Goal: Task Accomplishment & Management: Use online tool/utility

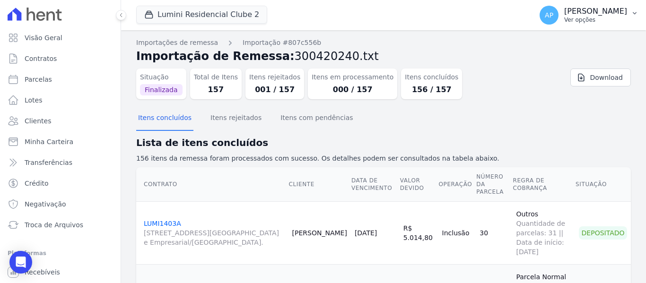
click at [611, 19] on p "Ver opções" at bounding box center [595, 20] width 63 height 8
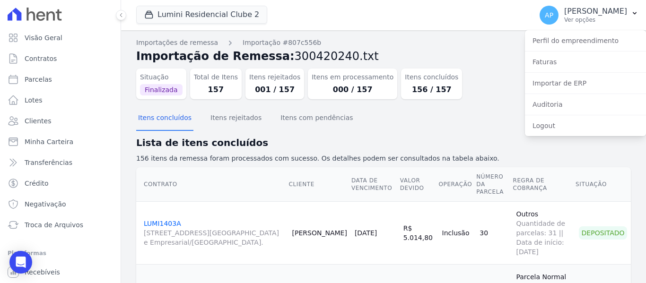
click at [459, 122] on div "Itens concluídos Itens rejeitados Itens com pendências" at bounding box center [383, 118] width 495 height 23
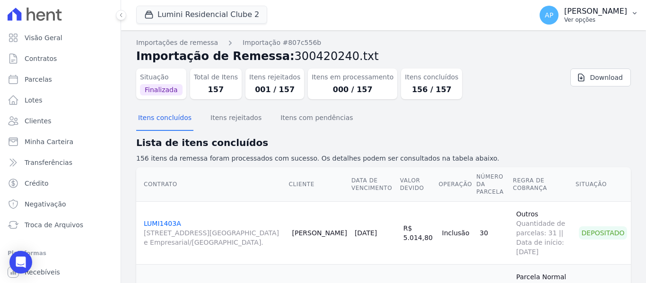
click at [572, 20] on div "AP Amanda Piquini Ver opções" at bounding box center [582, 15] width 87 height 19
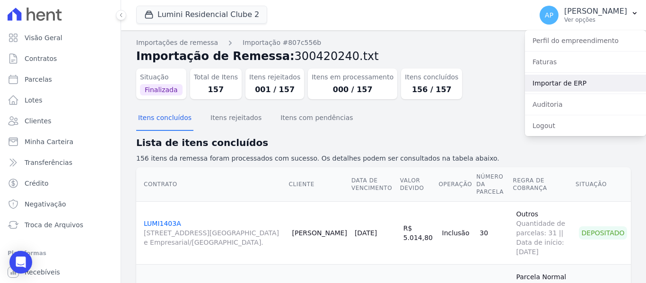
click at [575, 78] on link "Importar de ERP" at bounding box center [585, 83] width 121 height 17
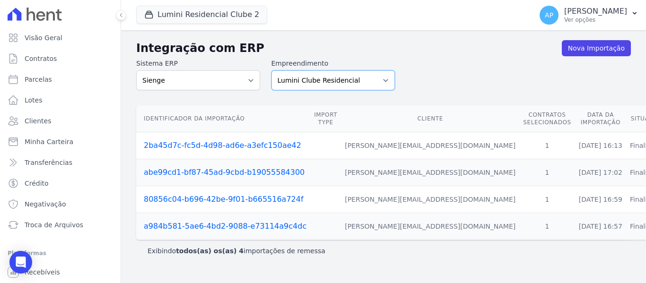
click at [344, 76] on select "Lumini Clube Residencial Lumini Residencial 3 Lumini Residencial Clube 2" at bounding box center [333, 80] width 124 height 20
select select "d72a9094-e555-49ec-99c2-ea39d091f9af"
click at [271, 70] on select "Lumini Clube Residencial Lumini Residencial 3 Lumini Residencial Clube 2" at bounding box center [333, 80] width 124 height 20
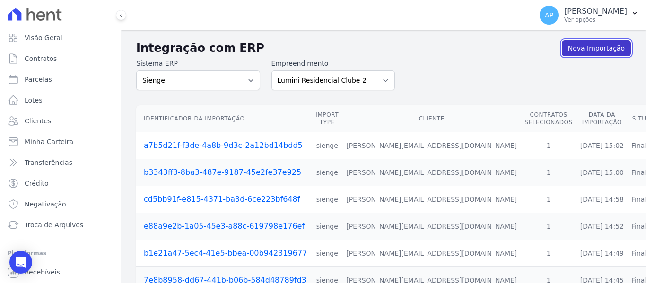
click at [597, 52] on link "Nova Importação" at bounding box center [596, 48] width 69 height 16
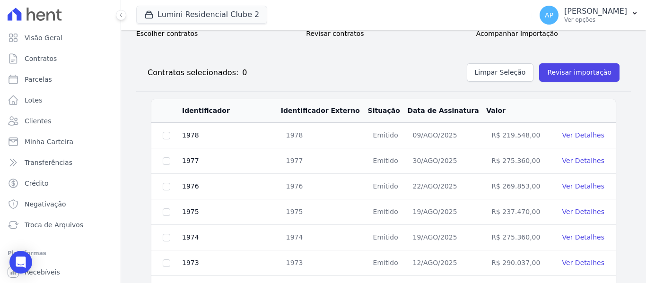
scroll to position [189, 0]
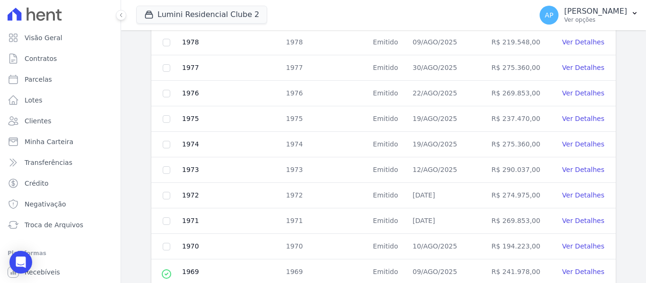
click at [170, 67] on td at bounding box center [166, 68] width 30 height 26
click at [167, 67] on input "checkbox" at bounding box center [167, 68] width 8 height 8
checkbox input "true"
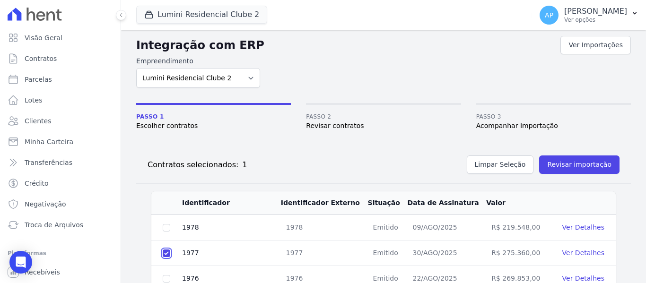
scroll to position [0, 0]
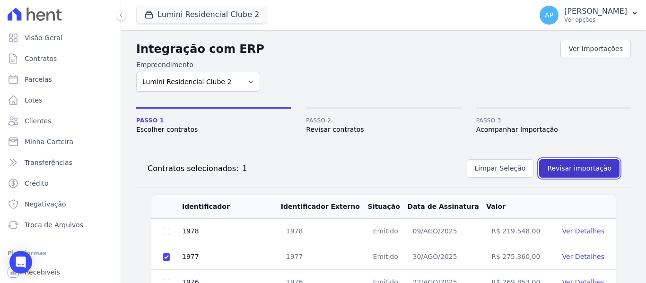
click at [582, 164] on button "Revisar importação" at bounding box center [579, 168] width 80 height 18
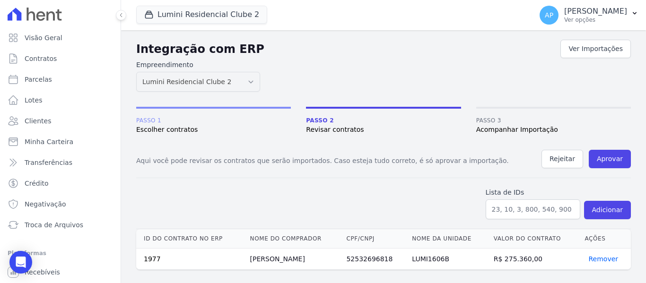
click at [616, 172] on div "Aqui você pode revisar os contratos que serão importados. Caso esteja tudo corr…" at bounding box center [383, 164] width 495 height 28
click at [615, 165] on button "Aprovar" at bounding box center [610, 159] width 42 height 18
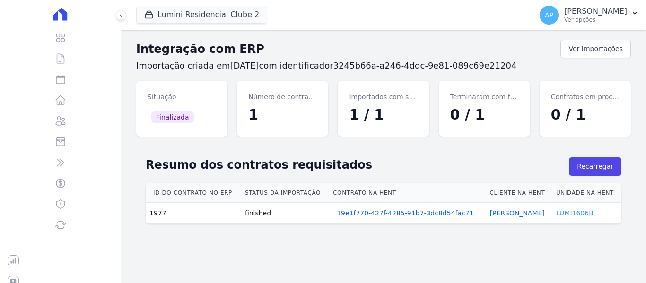
click at [559, 213] on link "LUMI1606B" at bounding box center [574, 213] width 37 height 8
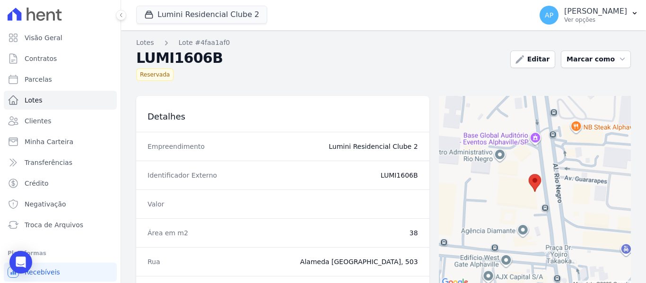
drag, startPoint x: 381, startPoint y: 173, endPoint x: 413, endPoint y: 178, distance: 33.0
click at [413, 178] on dd "LUMI1606B" at bounding box center [328, 175] width 180 height 9
copy dd "LUMI1606B"
click at [57, 78] on link "Parcelas" at bounding box center [60, 79] width 113 height 19
select select
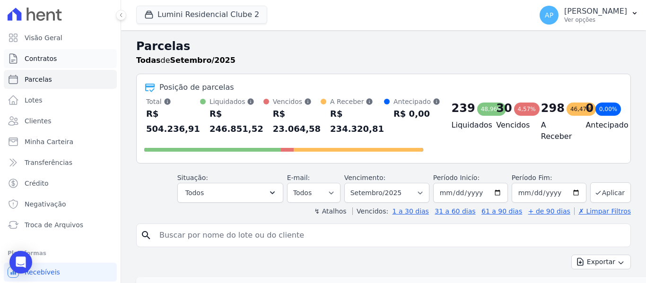
click at [61, 52] on link "Contratos" at bounding box center [60, 58] width 113 height 19
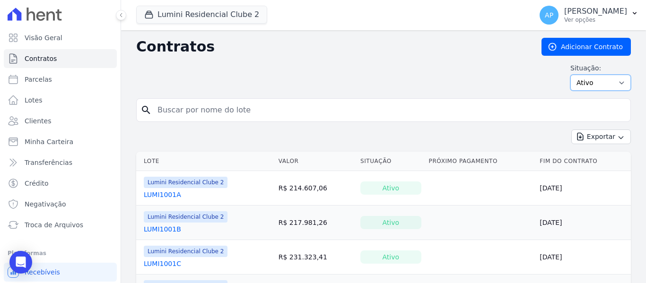
click at [606, 79] on select "Ativo Todos Pausado Distratado Rascunho Expirado Encerrado" at bounding box center [600, 83] width 61 height 16
select select "all"
click at [570, 75] on select "Ativo Todos Pausado Distratado Rascunho Expirado Encerrado" at bounding box center [600, 83] width 61 height 16
click at [215, 112] on input "search" at bounding box center [389, 110] width 475 height 19
paste input "LUMI1606B"
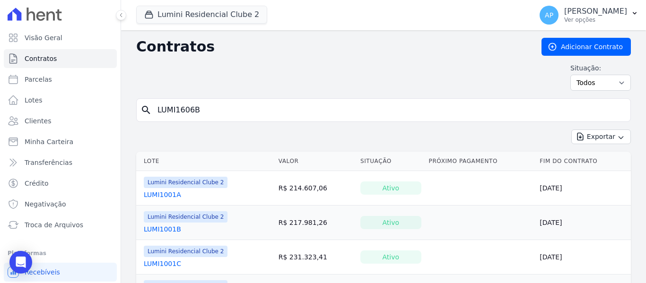
drag, startPoint x: 215, startPoint y: 112, endPoint x: 142, endPoint y: 112, distance: 72.8
click at [142, 112] on div "search LUMI1606B" at bounding box center [383, 110] width 495 height 24
type input "LUMI1606B"
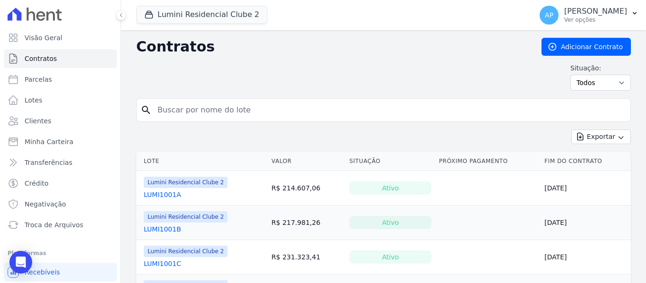
click at [166, 116] on input "search" at bounding box center [389, 110] width 475 height 19
paste input "LUMI1606B"
type input "LUMI1606B"
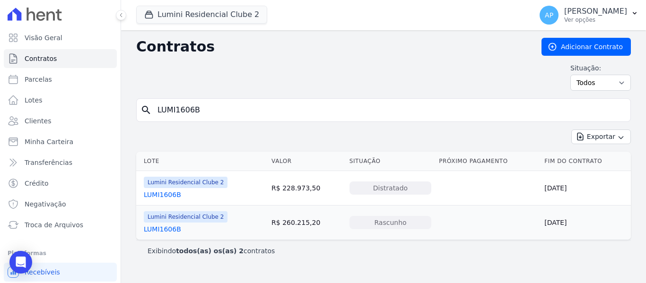
click at [167, 231] on link "LUMI1606B" at bounding box center [162, 229] width 37 height 9
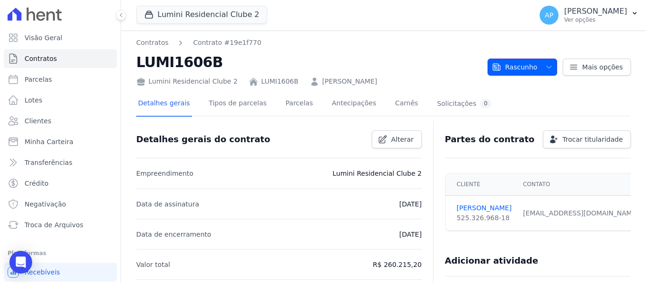
click at [535, 66] on button "Rascunho" at bounding box center [522, 67] width 70 height 17
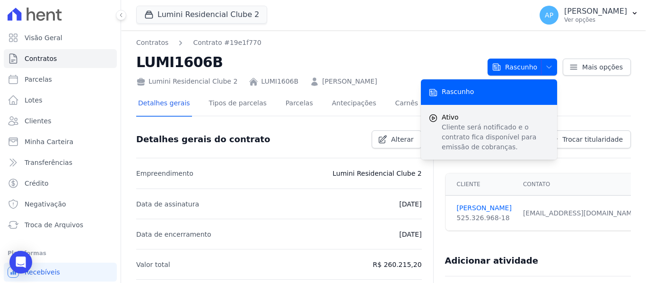
click at [519, 122] on p "Cliente será notificado e o contrato fica disponível para emissão de cobranças." at bounding box center [496, 137] width 108 height 30
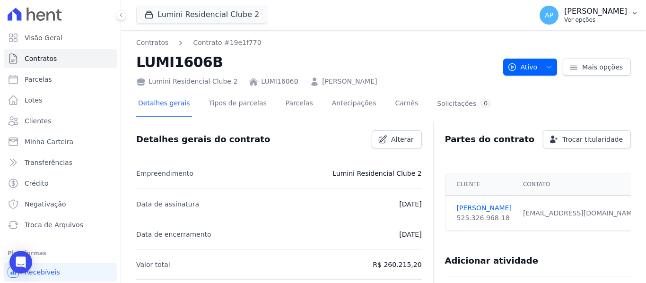
click at [574, 18] on p "Ver opções" at bounding box center [595, 20] width 63 height 8
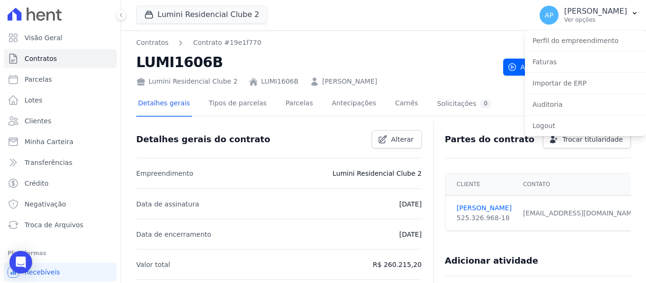
click at [579, 92] on div "Importar de ERP" at bounding box center [585, 83] width 121 height 21
click at [577, 83] on link "Importar de ERP" at bounding box center [585, 83] width 121 height 17
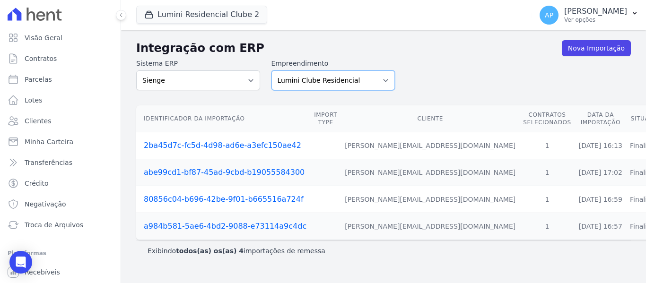
click at [352, 76] on select "Lumini Clube Residencial Lumini Residencial 3 Lumini Residencial Clube 2" at bounding box center [333, 80] width 124 height 20
select select "d72a9094-e555-49ec-99c2-ea39d091f9af"
click at [271, 70] on select "Lumini Clube Residencial Lumini Residencial 3 Lumini Residencial Clube 2" at bounding box center [333, 80] width 124 height 20
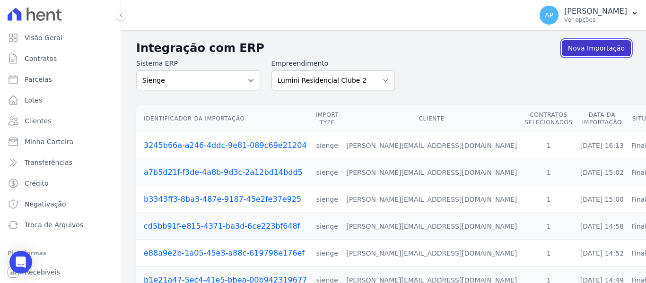
click at [574, 50] on link "Nova Importação" at bounding box center [596, 48] width 69 height 16
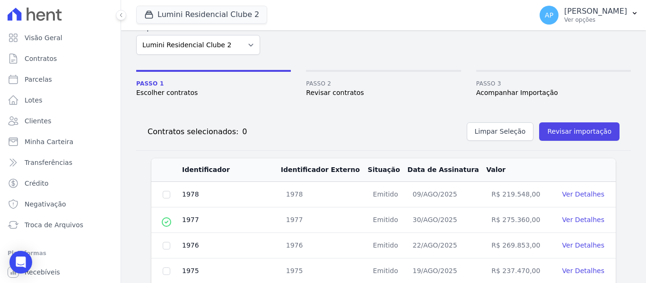
scroll to position [47, 0]
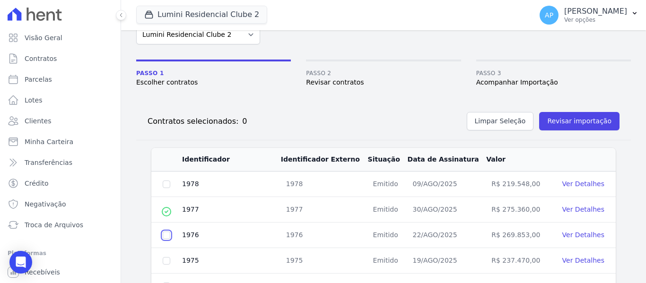
click at [165, 236] on input "checkbox" at bounding box center [167, 236] width 8 height 8
checkbox input "true"
click at [596, 116] on button "Revisar importação" at bounding box center [579, 121] width 80 height 18
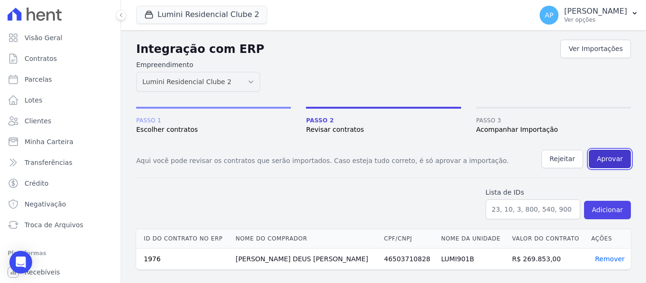
click at [617, 166] on button "Aprovar" at bounding box center [610, 159] width 42 height 18
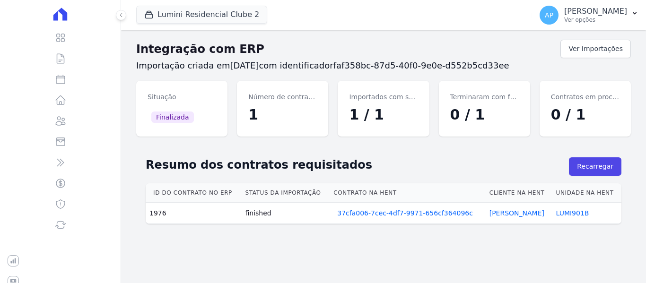
click at [582, 207] on td "LUMI901B" at bounding box center [586, 213] width 69 height 21
click at [583, 209] on link "LUMI901B" at bounding box center [572, 213] width 33 height 8
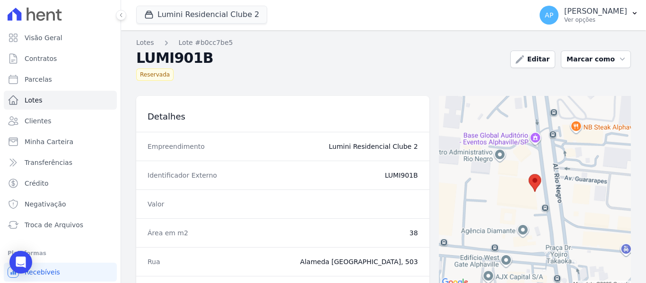
drag, startPoint x: 415, startPoint y: 175, endPoint x: 399, endPoint y: 178, distance: 16.2
click at [399, 178] on div "Identificador Externo LUMI901B" at bounding box center [282, 175] width 293 height 29
copy dd "901B"
click at [61, 66] on link "Contratos" at bounding box center [60, 58] width 113 height 19
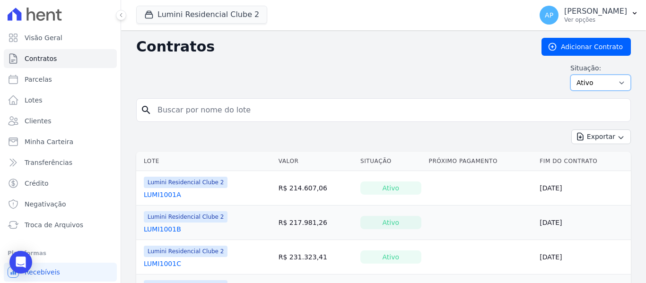
click at [599, 81] on select "Ativo Todos Pausado Distratado Rascunho Expirado Encerrado" at bounding box center [600, 83] width 61 height 16
select select "all"
click at [570, 75] on select "Ativo Todos Pausado Distratado Rascunho Expirado Encerrado" at bounding box center [600, 83] width 61 height 16
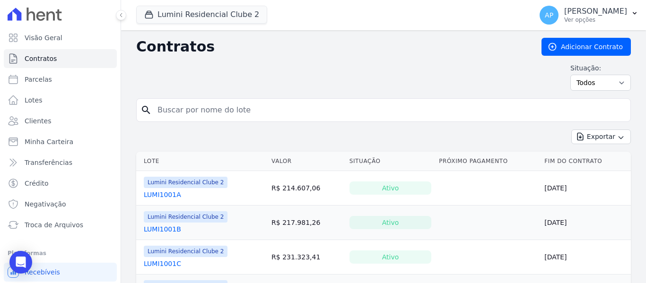
click at [223, 103] on input "search" at bounding box center [389, 110] width 475 height 19
paste input "901B"
type input "901B"
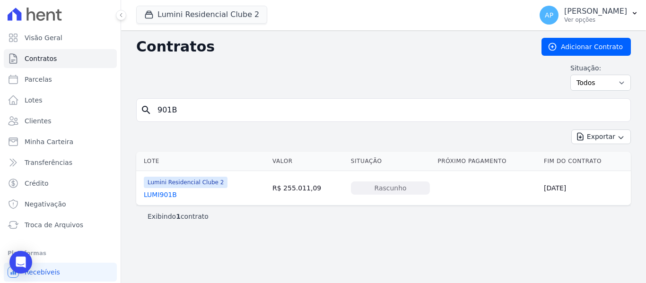
click at [164, 198] on link "LUMI901B" at bounding box center [160, 194] width 33 height 9
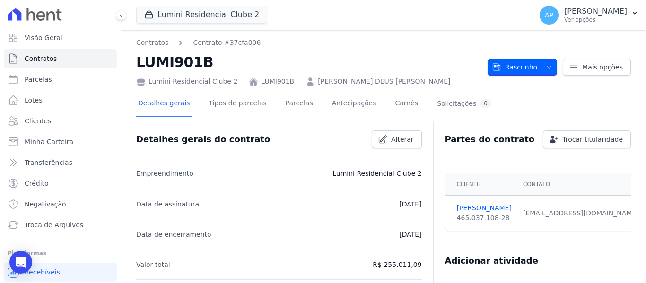
click at [521, 68] on span "Rascunho" at bounding box center [514, 67] width 45 height 17
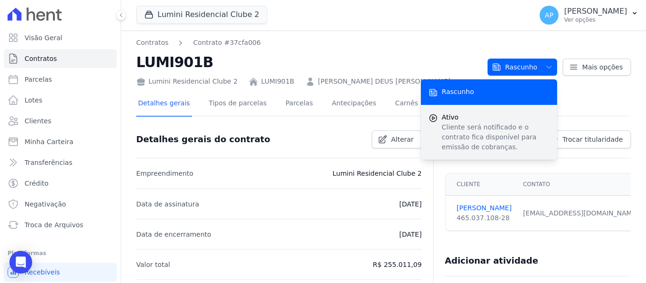
click at [516, 134] on p "Cliente será notificado e o contrato fica disponível para emissão de cobranças." at bounding box center [496, 137] width 108 height 30
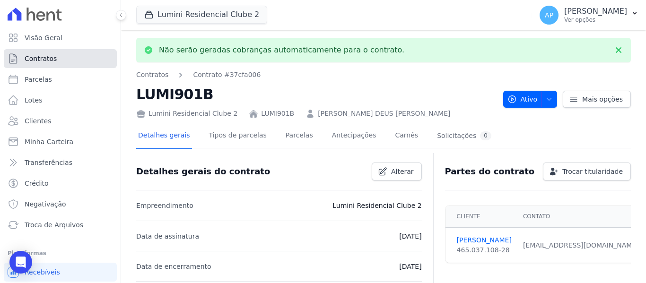
click at [75, 57] on link "Contratos" at bounding box center [60, 58] width 113 height 19
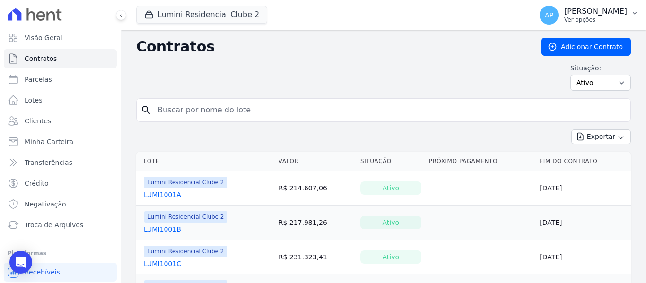
click at [588, 25] on button "AP Amanda Piquini Ver opções" at bounding box center [589, 15] width 114 height 26
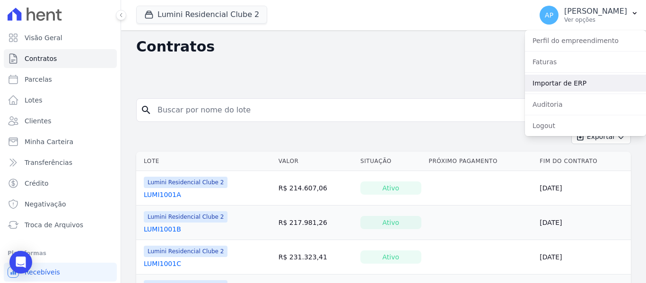
click at [579, 84] on link "Importar de ERP" at bounding box center [585, 83] width 121 height 17
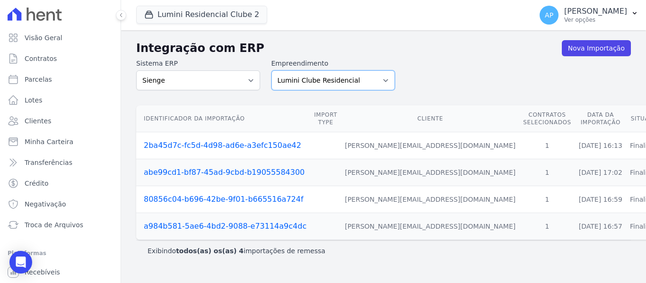
click at [296, 85] on select "Lumini Clube Residencial Lumini Residencial 3 Lumini Residencial Clube 2" at bounding box center [333, 80] width 124 height 20
select select "d72a9094-e555-49ec-99c2-ea39d091f9af"
click at [271, 70] on select "Lumini Clube Residencial Lumini Residencial 3 Lumini Residencial Clube 2" at bounding box center [333, 80] width 124 height 20
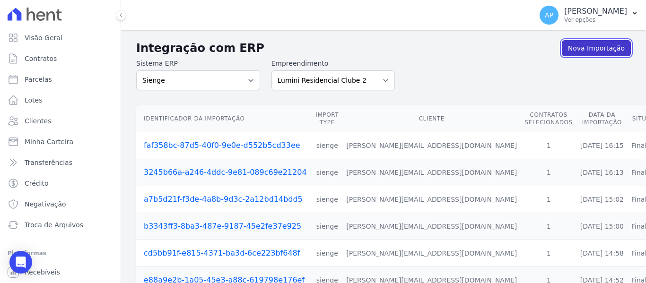
click at [581, 51] on link "Nova Importação" at bounding box center [596, 48] width 69 height 16
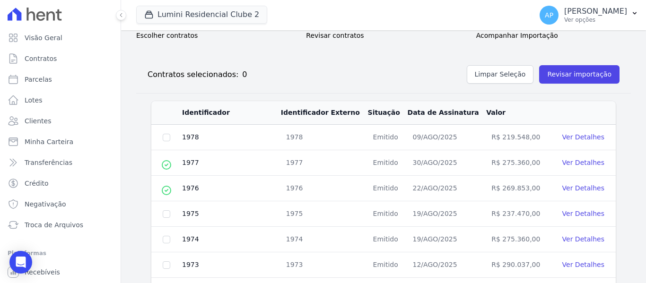
scroll to position [95, 0]
click at [164, 214] on input "checkbox" at bounding box center [167, 214] width 8 height 8
checkbox input "true"
click at [578, 72] on button "Revisar importação" at bounding box center [579, 74] width 80 height 18
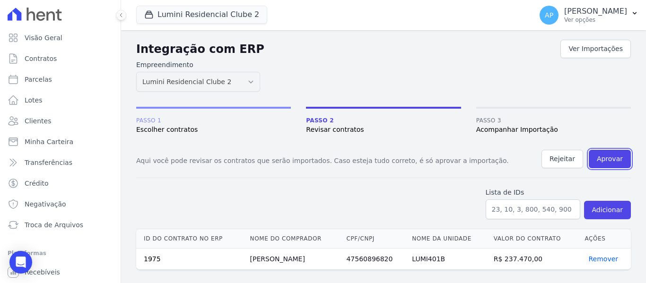
drag, startPoint x: 616, startPoint y: 162, endPoint x: 352, endPoint y: 40, distance: 290.9
click at [616, 162] on button "Aprovar" at bounding box center [610, 159] width 42 height 18
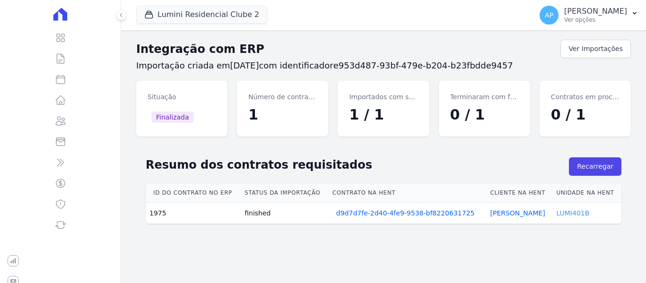
click at [567, 210] on link "LUMI401B" at bounding box center [572, 213] width 33 height 8
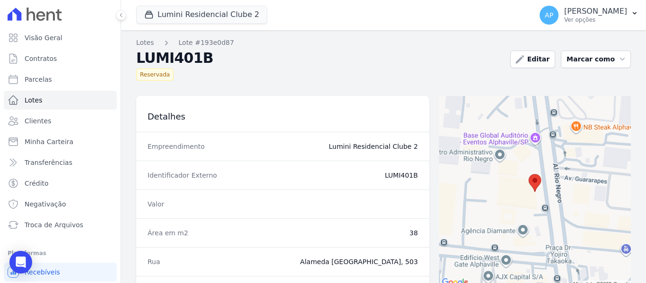
drag, startPoint x: 416, startPoint y: 175, endPoint x: 400, endPoint y: 175, distance: 16.5
click at [400, 175] on div "Identificador Externo LUMI401B" at bounding box center [282, 175] width 293 height 29
copy dd "401B"
click at [583, 60] on button "Marcar como" at bounding box center [596, 59] width 70 height 17
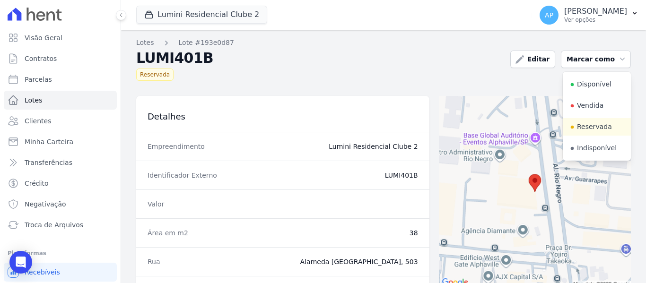
click at [297, 68] on div "Reservada" at bounding box center [319, 73] width 366 height 16
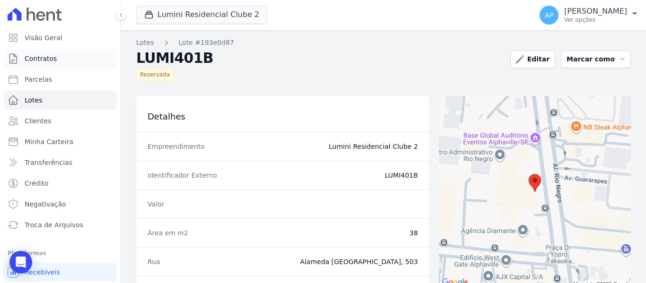
click at [55, 52] on link "Contratos" at bounding box center [60, 58] width 113 height 19
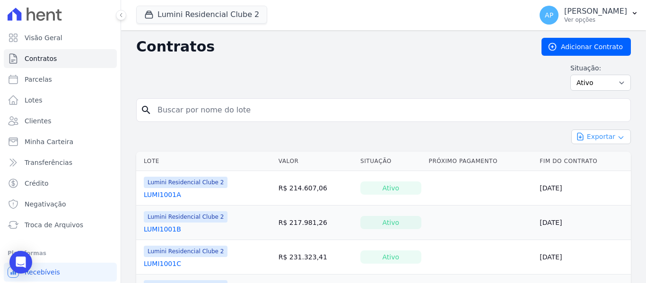
click at [603, 136] on button "Exportar" at bounding box center [601, 137] width 60 height 15
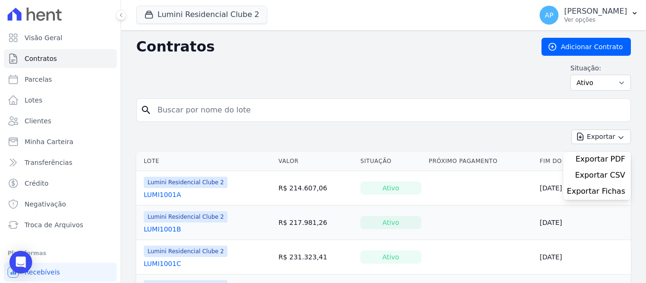
click at [565, 97] on div "Contratos Adicionar Contrato Situação: Ativo Todos Pausado Distratado Rascunho …" at bounding box center [383, 68] width 495 height 61
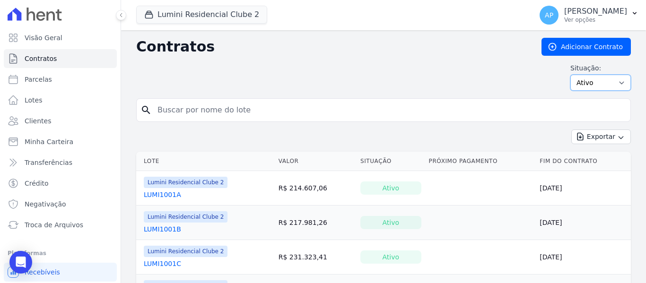
click at [583, 85] on select "Ativo Todos Pausado Distratado Rascunho Expirado Encerrado" at bounding box center [600, 83] width 61 height 16
select select "all"
click at [570, 75] on select "Ativo Todos Pausado Distratado Rascunho Expirado Encerrado" at bounding box center [600, 83] width 61 height 16
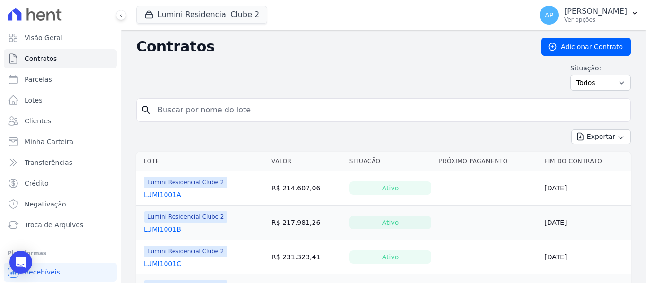
click at [218, 89] on div "Situação: Ativo Todos Pausado Distratado Rascunho Expirado Encerrado" at bounding box center [383, 76] width 495 height 27
click at [204, 127] on form "search" at bounding box center [383, 113] width 495 height 31
click at [200, 116] on input "search" at bounding box center [389, 110] width 475 height 19
paste input "401B"
type input "401B"
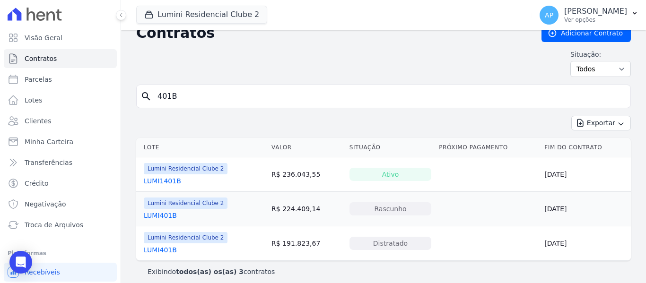
scroll to position [20, 0]
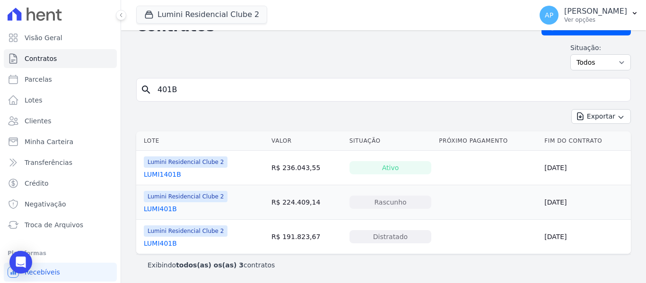
click at [169, 209] on link "LUMI401B" at bounding box center [160, 208] width 33 height 9
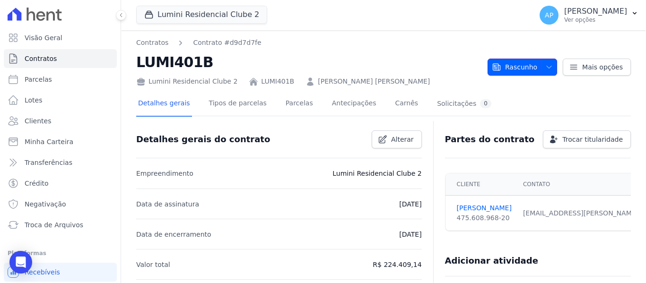
click at [507, 60] on span "Rascunho" at bounding box center [514, 67] width 45 height 17
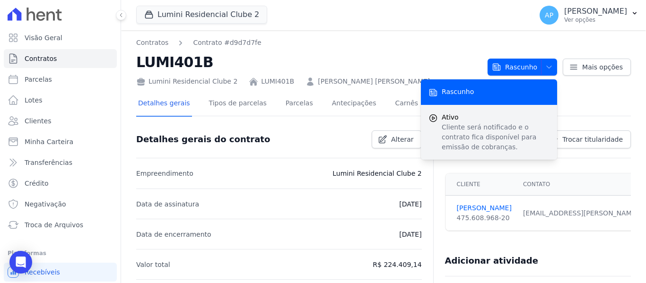
click at [501, 124] on p "Cliente será notificado e o contrato fica disponível para emissão de cobranças." at bounding box center [496, 137] width 108 height 30
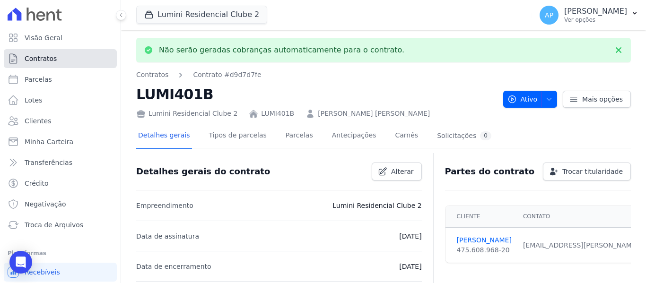
click at [81, 62] on link "Contratos" at bounding box center [60, 58] width 113 height 19
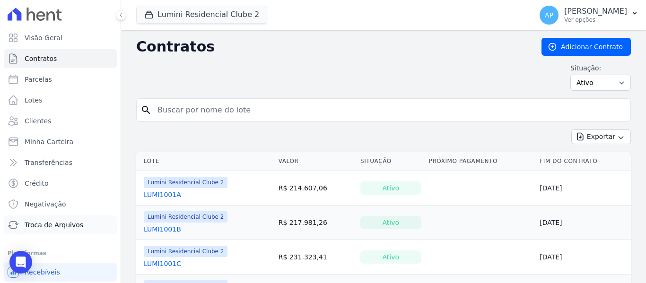
click at [76, 225] on span "Troca de Arquivos" at bounding box center [54, 224] width 59 height 9
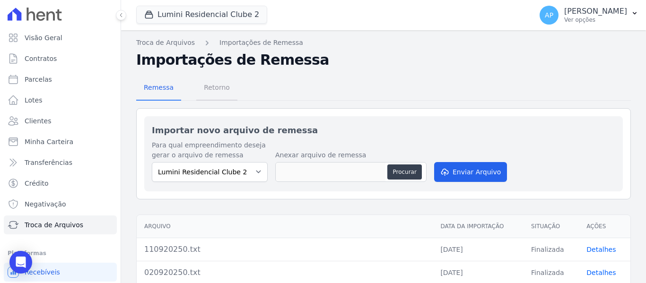
click at [204, 92] on span "Retorno" at bounding box center [216, 87] width 37 height 19
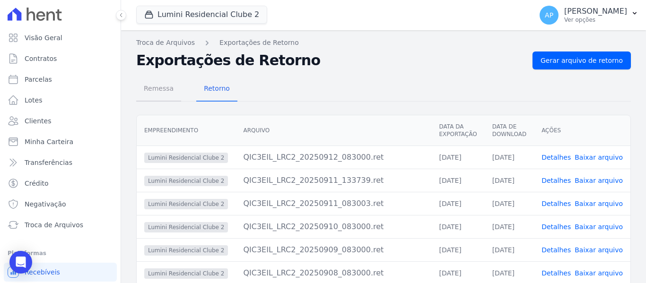
click at [165, 91] on span "Remessa" at bounding box center [158, 88] width 41 height 19
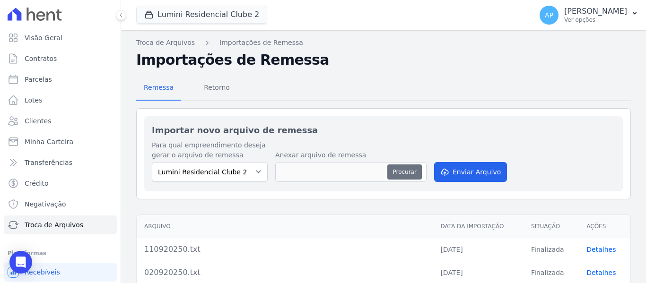
click at [401, 173] on button "Procurar" at bounding box center [404, 172] width 34 height 15
type input "120920250.txt"
click at [452, 175] on button "Enviar Arquivo" at bounding box center [470, 172] width 73 height 20
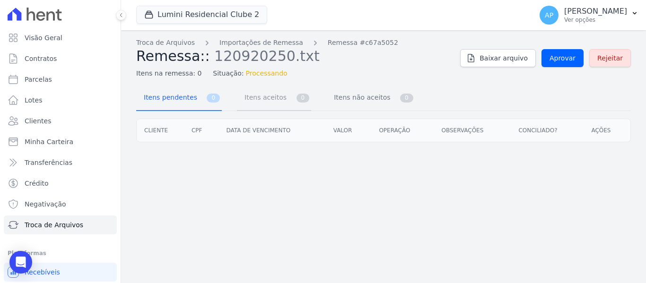
click at [269, 96] on span "Itens aceitos" at bounding box center [264, 97] width 50 height 19
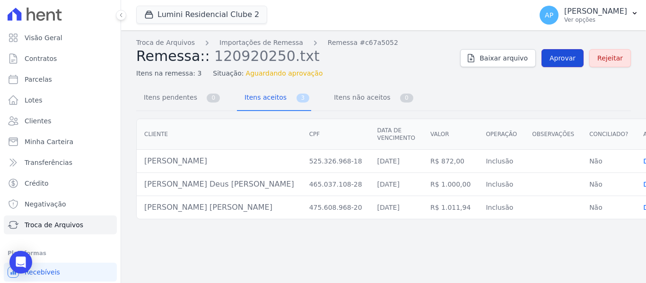
click at [568, 57] on span "Aprovar" at bounding box center [562, 57] width 26 height 9
click at [188, 97] on span "Itens pendentes" at bounding box center [168, 97] width 61 height 19
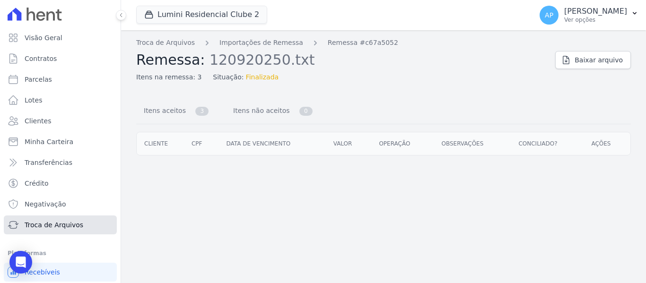
click at [84, 221] on link "Troca de Arquivos" at bounding box center [60, 225] width 113 height 19
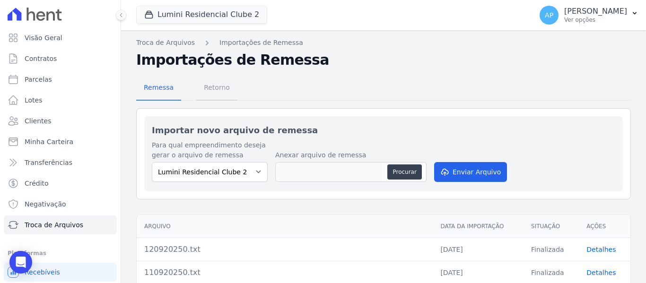
click at [218, 91] on span "Retorno" at bounding box center [216, 87] width 37 height 19
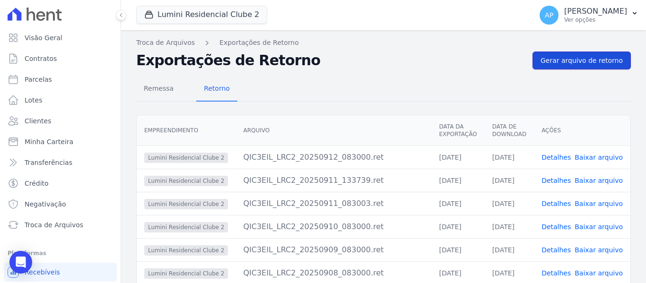
click at [589, 61] on span "Gerar arquivo de retorno" at bounding box center [581, 60] width 82 height 9
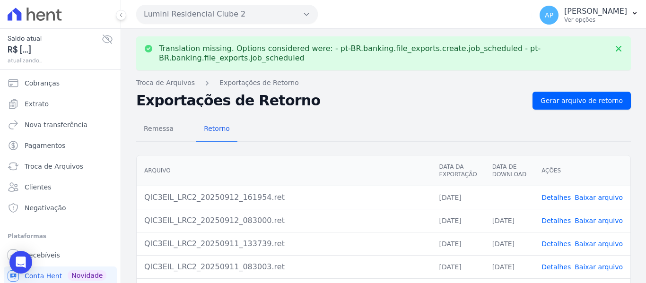
click at [602, 200] on link "Baixar arquivo" at bounding box center [598, 198] width 48 height 8
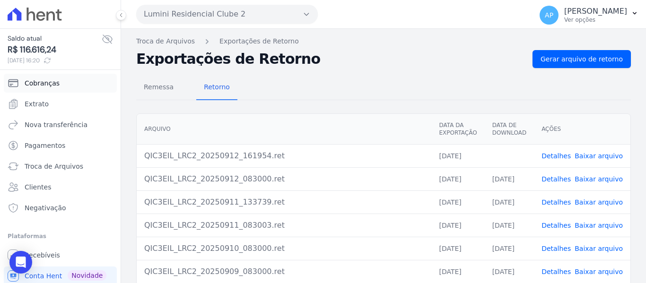
click at [52, 76] on link "Cobranças" at bounding box center [60, 83] width 113 height 19
